Goal: Contribute content

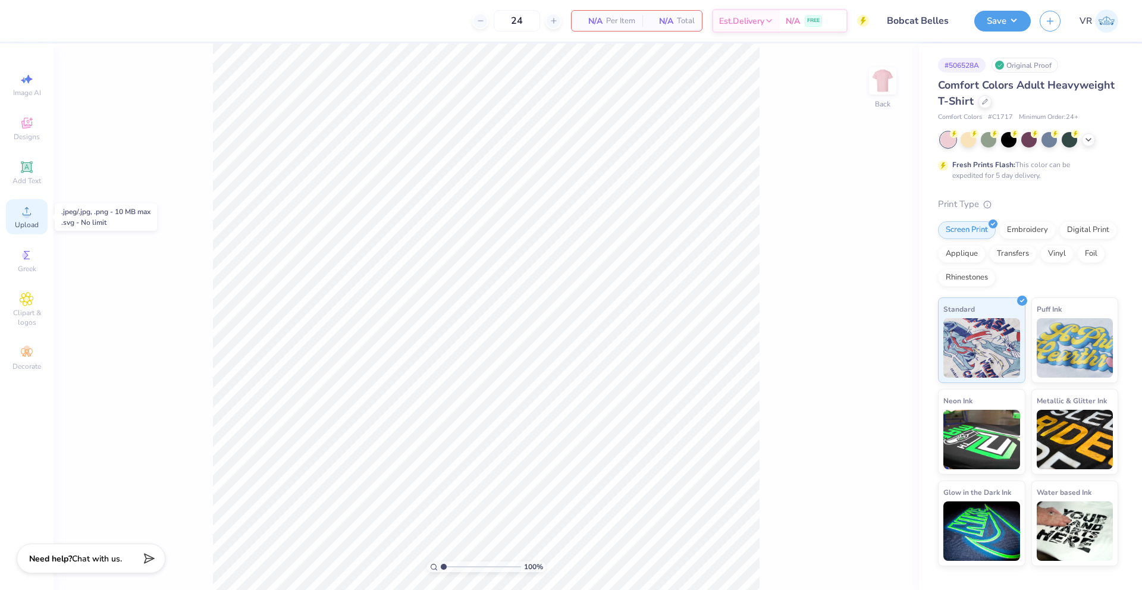
click at [29, 215] on icon at bounding box center [27, 211] width 8 height 8
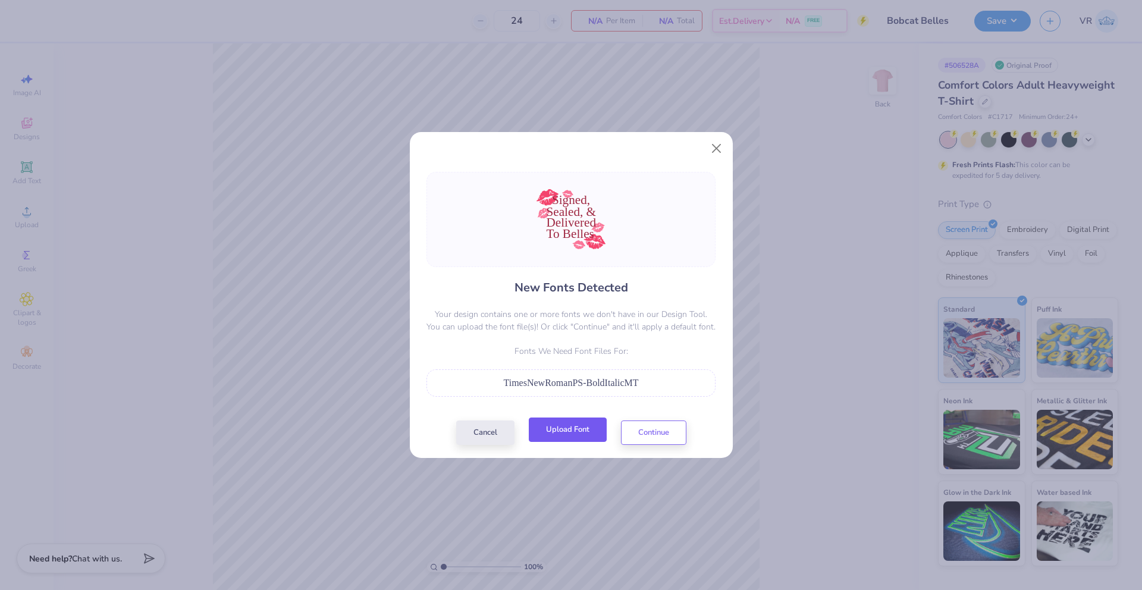
click at [568, 431] on button "Upload Font" at bounding box center [568, 429] width 78 height 24
click at [567, 431] on button "Upload Font" at bounding box center [568, 429] width 78 height 24
click at [662, 429] on button "Continue" at bounding box center [653, 429] width 65 height 24
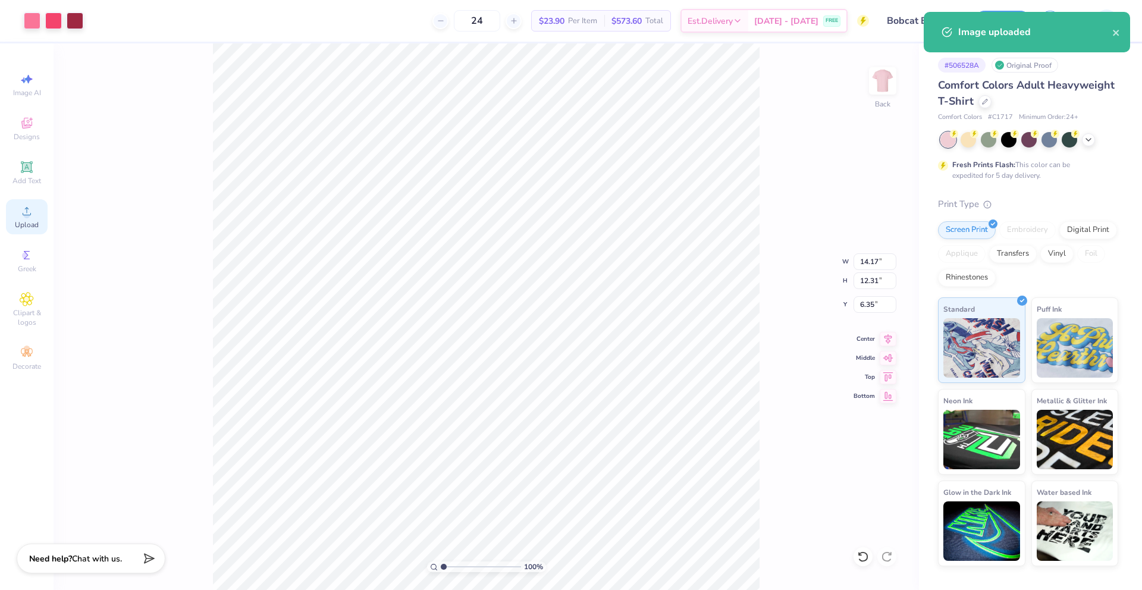
click at [26, 223] on span "Upload" at bounding box center [27, 225] width 24 height 10
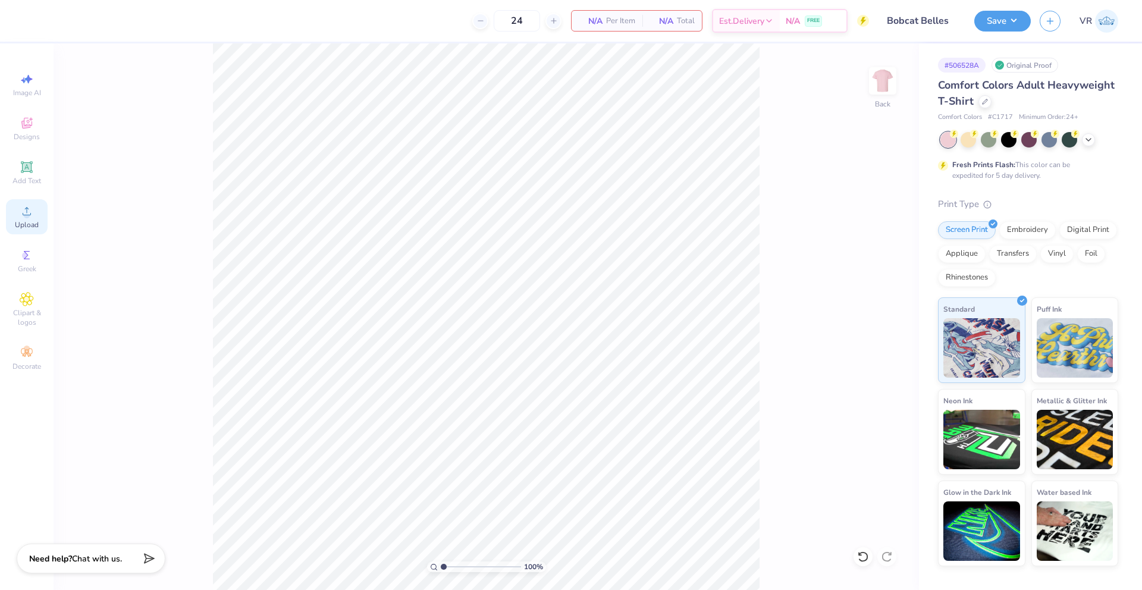
click at [32, 215] on icon at bounding box center [27, 211] width 14 height 14
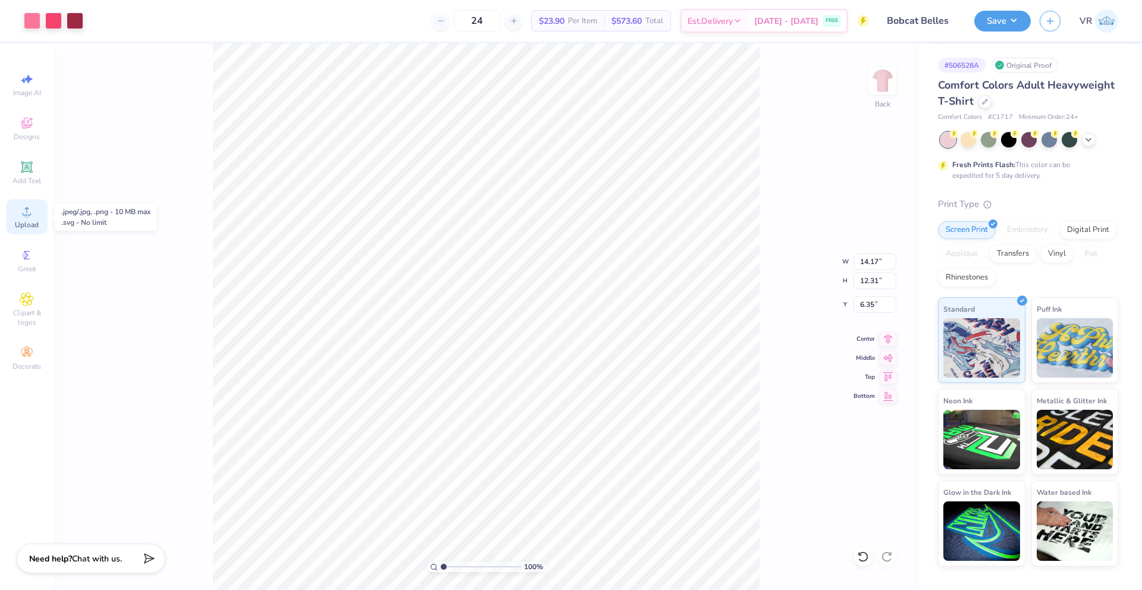
click at [33, 214] on icon at bounding box center [27, 211] width 14 height 14
click at [27, 208] on icon at bounding box center [27, 211] width 14 height 14
click at [39, 174] on div "Add Text" at bounding box center [27, 172] width 42 height 35
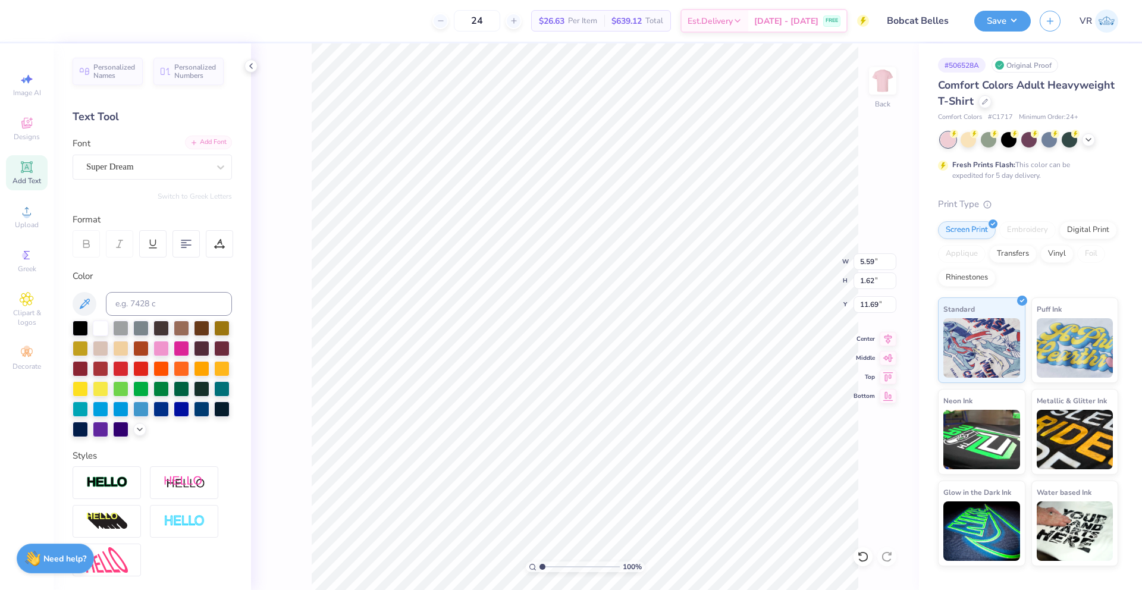
click at [193, 144] on div "Add Font" at bounding box center [208, 143] width 47 height 14
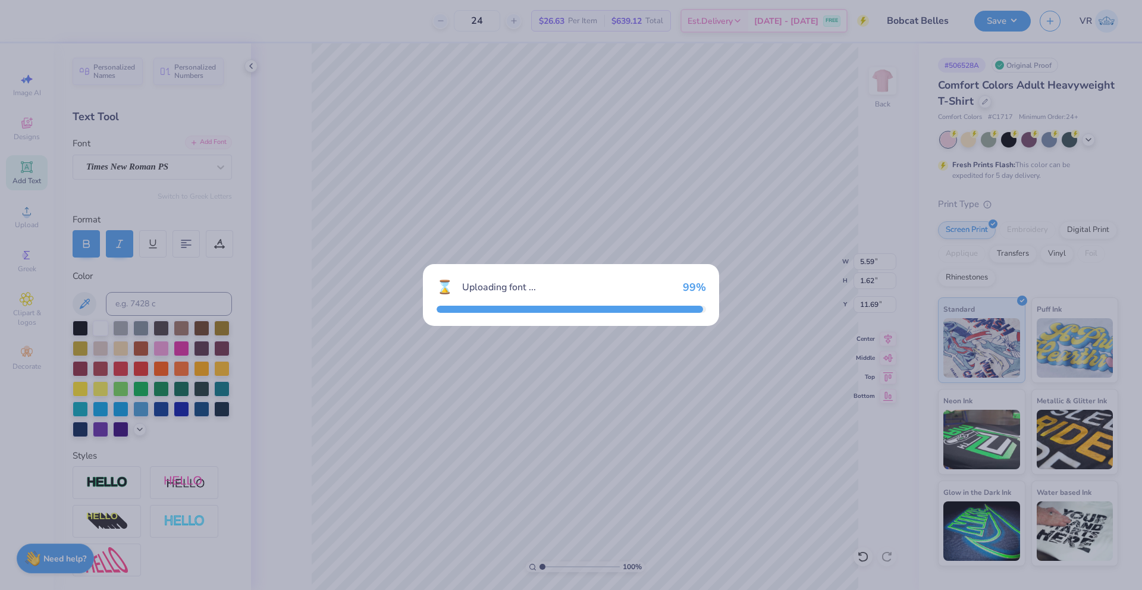
type input "5.90"
type input "1.53"
type input "11.73"
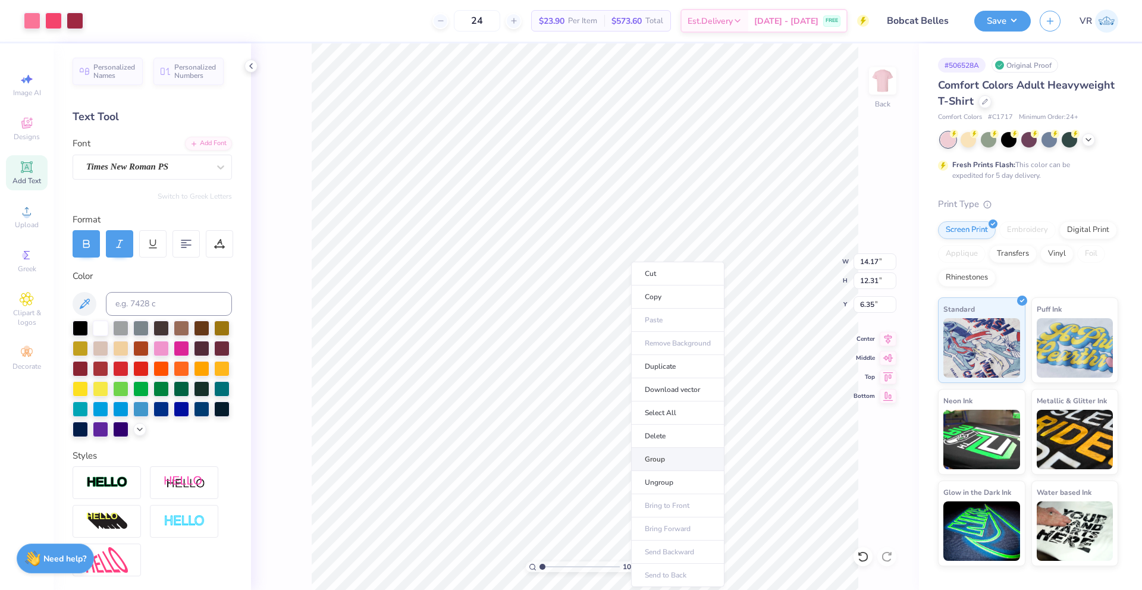
click at [646, 458] on li "Group" at bounding box center [677, 459] width 93 height 23
click at [862, 259] on input "14.17" at bounding box center [874, 261] width 43 height 17
click at [862, 261] on input "12" at bounding box center [874, 261] width 43 height 17
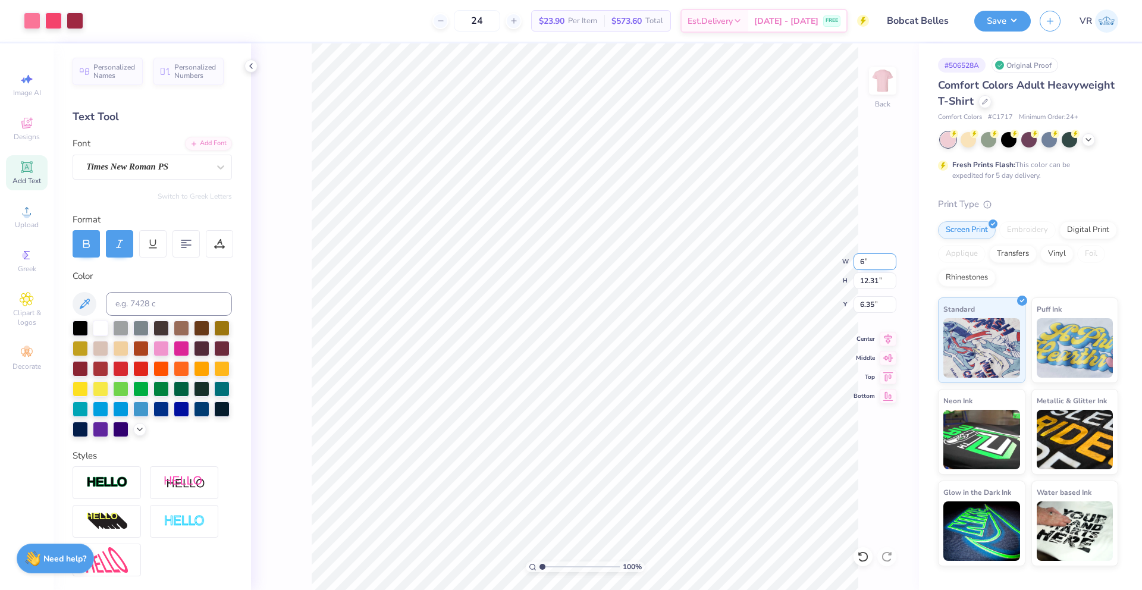
type input "6.00"
type input "5.21"
type input "9.89"
click at [868, 260] on input "6.00" at bounding box center [874, 261] width 43 height 17
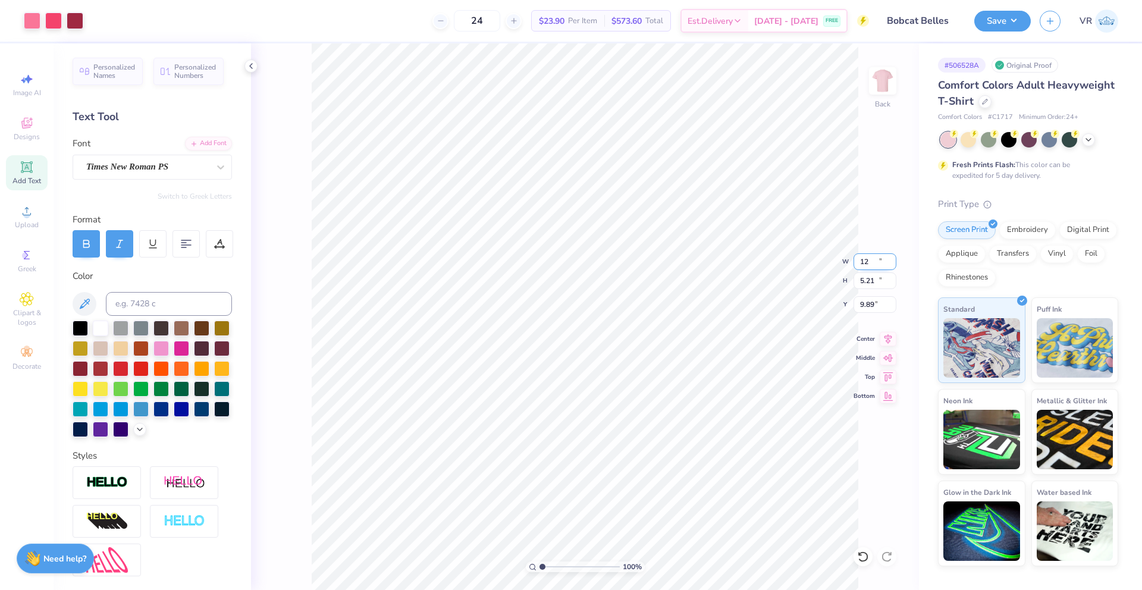
type input "12.00"
type input "10.42"
click at [865, 303] on input "7.29" at bounding box center [874, 304] width 43 height 17
type input "3.00"
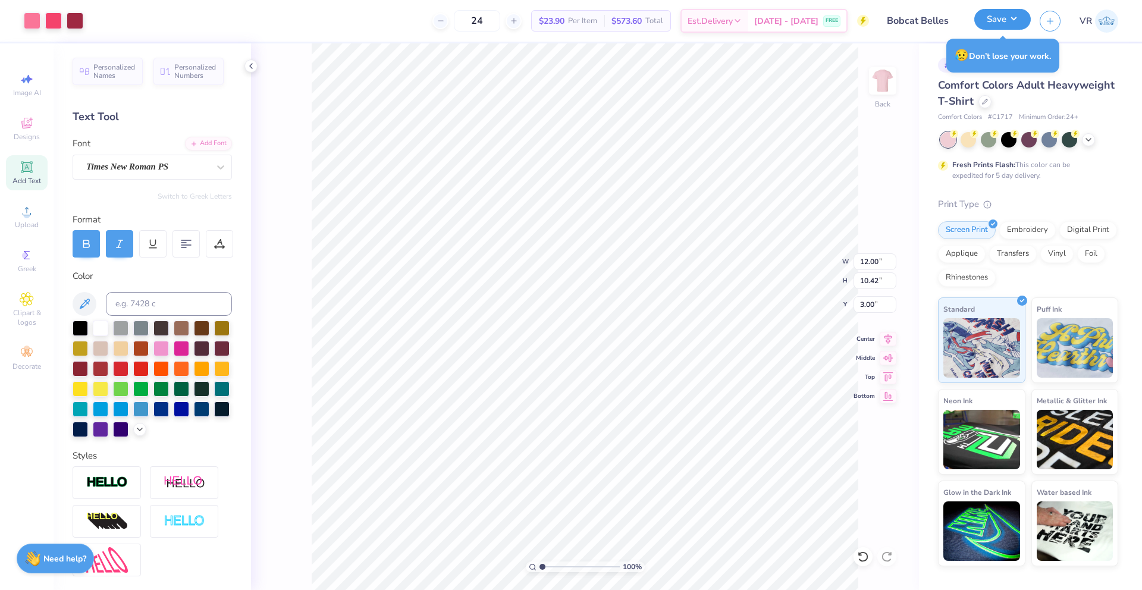
click at [1001, 24] on button "Save" at bounding box center [1002, 19] width 56 height 21
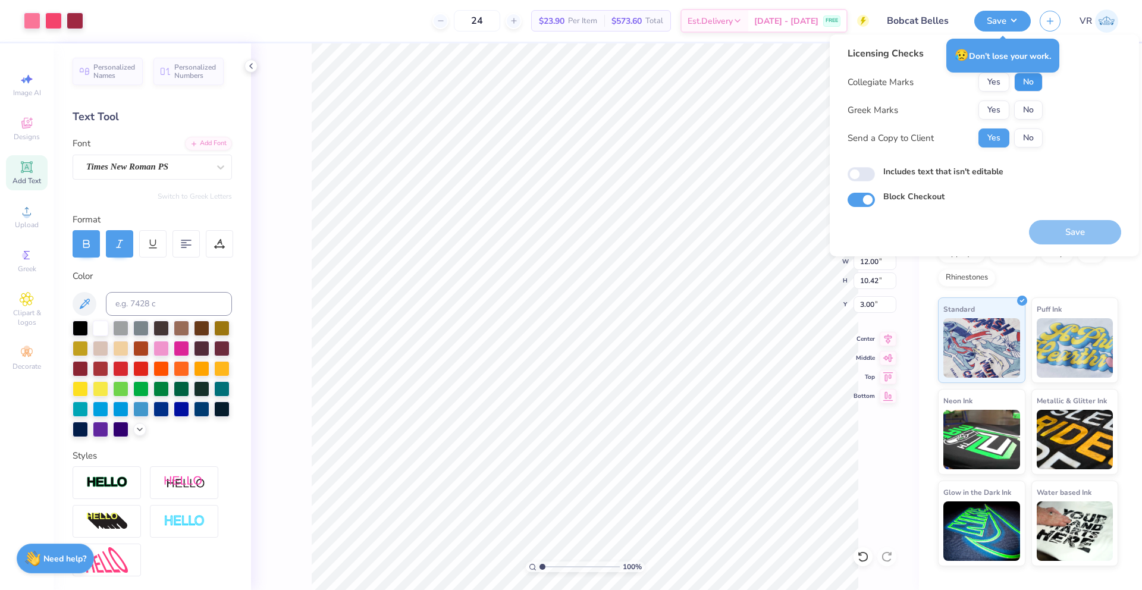
click at [1018, 85] on button "No" at bounding box center [1028, 82] width 29 height 19
click at [1025, 110] on button "No" at bounding box center [1028, 109] width 29 height 19
click at [1069, 230] on button "Save" at bounding box center [1075, 232] width 92 height 24
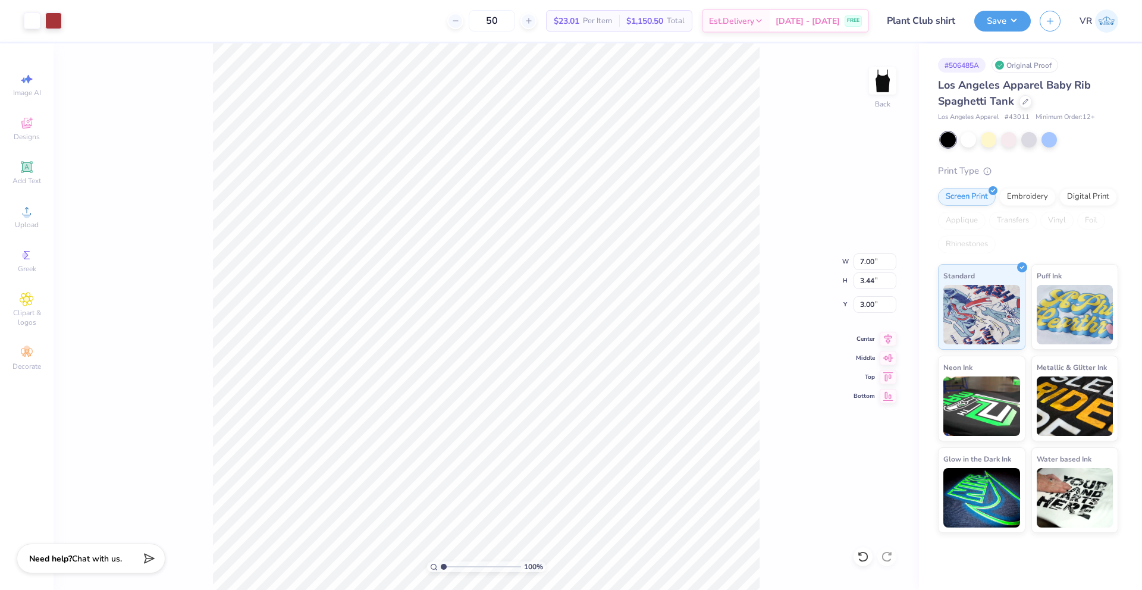
click at [1000, 2] on div "Save VR" at bounding box center [1058, 21] width 168 height 42
click at [1000, 16] on button "Save" at bounding box center [1002, 19] width 56 height 21
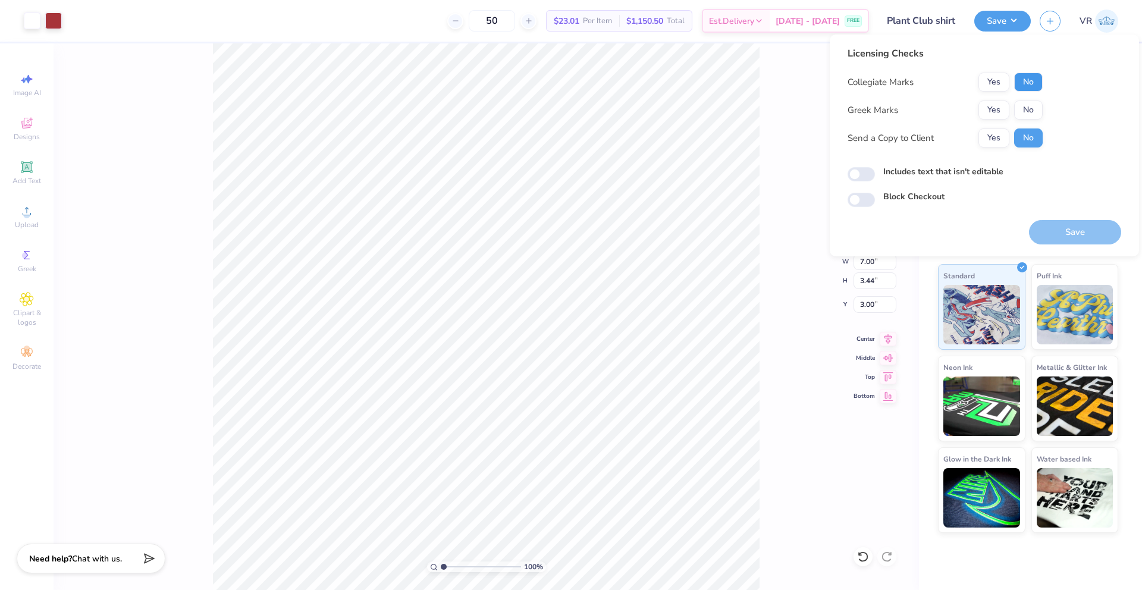
click at [1038, 82] on button "No" at bounding box center [1028, 82] width 29 height 19
click at [1033, 103] on button "No" at bounding box center [1028, 109] width 29 height 19
click at [1069, 246] on div "Licensing Checks Collegiate Marks Yes No Greek Marks Yes No Send a Copy to Clie…" at bounding box center [984, 145] width 309 height 222
click at [1070, 240] on button "Save" at bounding box center [1075, 232] width 92 height 24
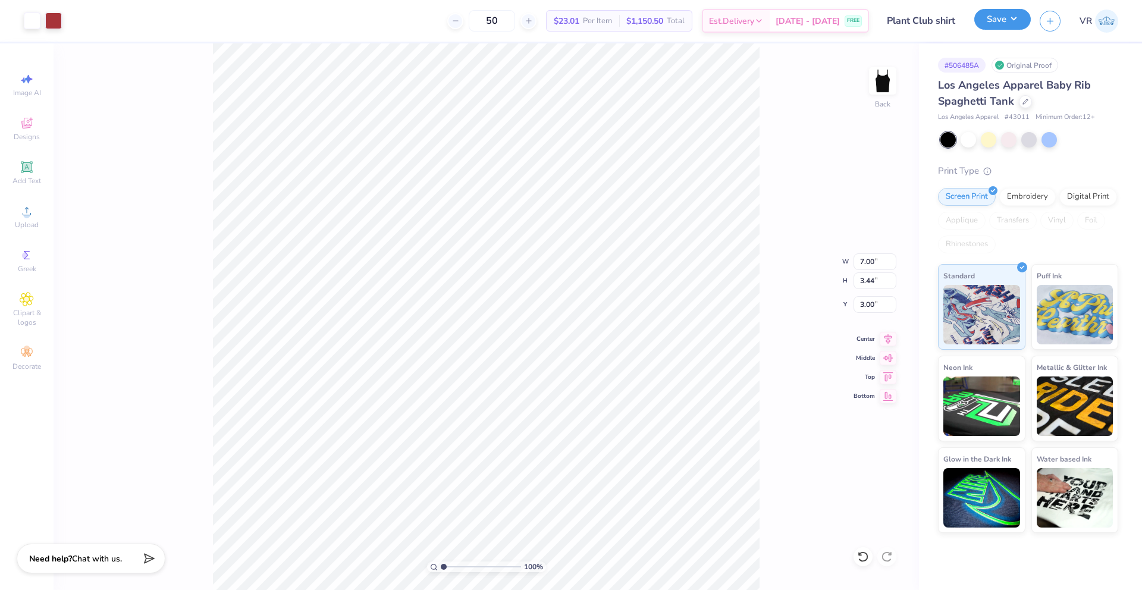
click at [1023, 19] on button "Save" at bounding box center [1002, 19] width 56 height 21
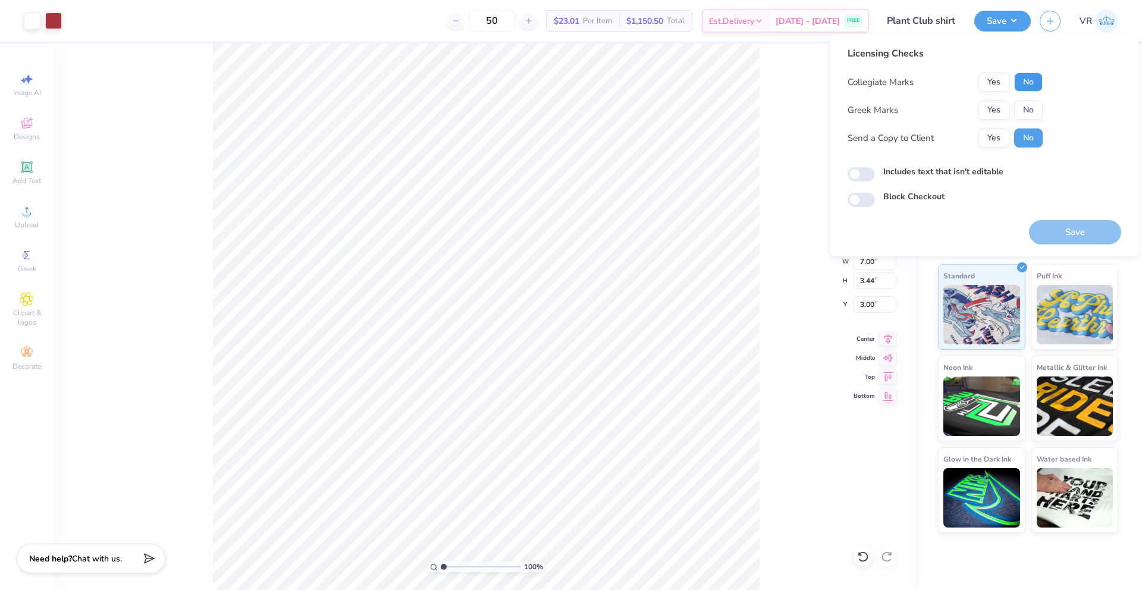
click at [1029, 78] on button "No" at bounding box center [1028, 82] width 29 height 19
click at [1030, 120] on div "Collegiate Marks Yes No Greek Marks Yes No Send a Copy to Client Yes No" at bounding box center [944, 110] width 195 height 75
click at [1032, 111] on button "No" at bounding box center [1028, 109] width 29 height 19
click at [1070, 235] on button "Save" at bounding box center [1075, 232] width 92 height 24
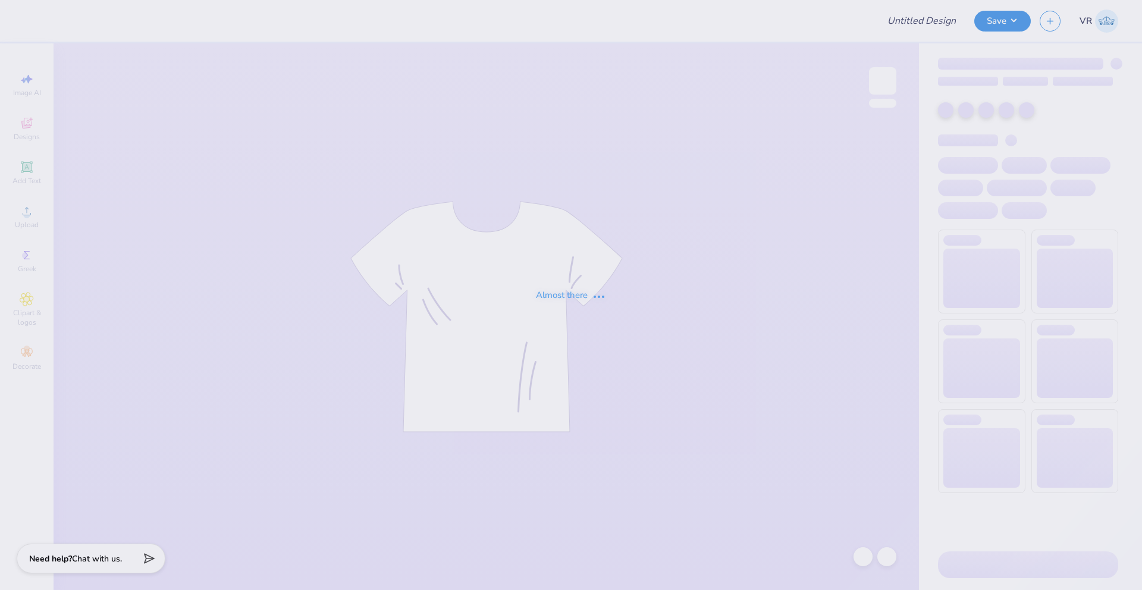
type input "University of Wisconsin-Madison : Sarah Sakalowski"
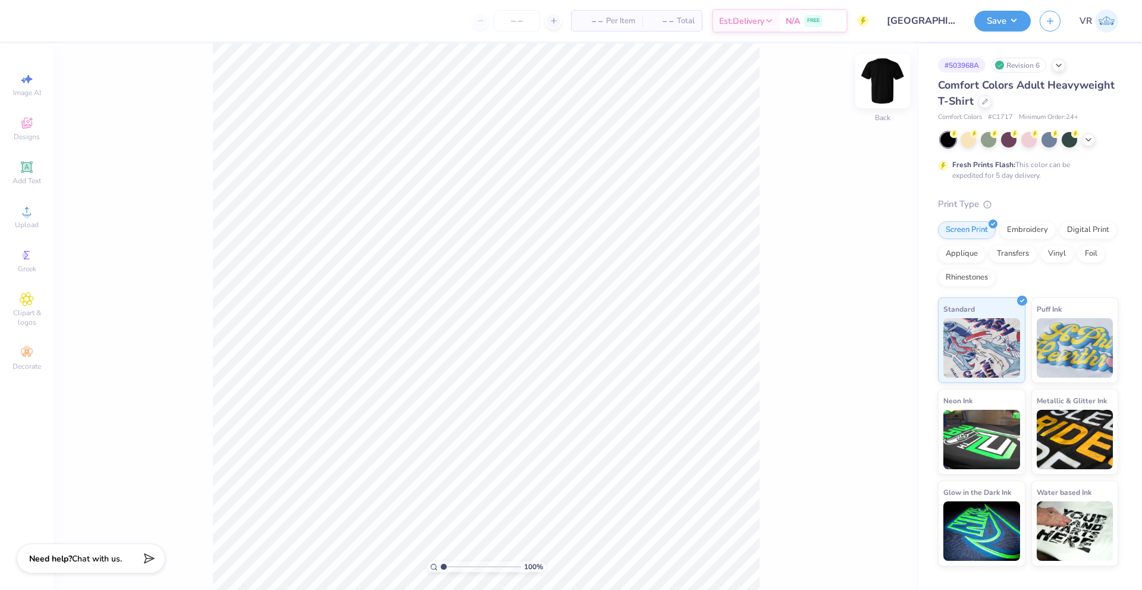
click at [889, 78] on img at bounding box center [883, 81] width 48 height 48
click at [882, 84] on img at bounding box center [883, 81] width 48 height 48
